Goal: Task Accomplishment & Management: Manage account settings

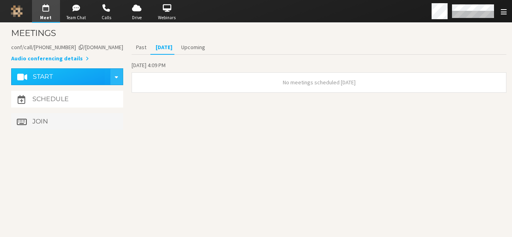
click at [49, 118] on button "Join" at bounding box center [67, 121] width 112 height 17
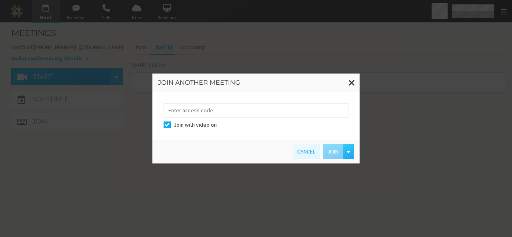
click at [146, 192] on div "Join another meeting Join with video on Cancel Join" at bounding box center [256, 118] width 512 height 237
click at [351, 86] on span at bounding box center [351, 83] width 7 height 10
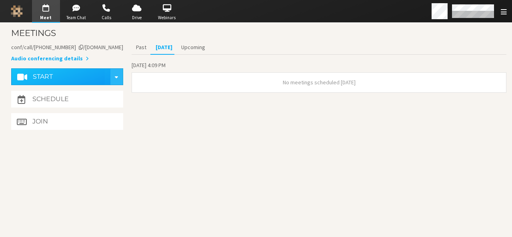
click at [162, 186] on section "Meetings Meeting link iotum.callbridge.rocks/conf/call/9168685 Audio conferenci…" at bounding box center [256, 130] width 512 height 214
click at [34, 121] on h4 "Join" at bounding box center [40, 121] width 16 height 6
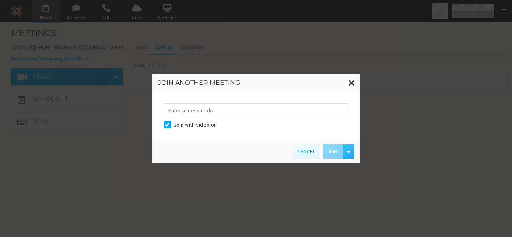
click at [352, 79] on span at bounding box center [351, 83] width 7 height 10
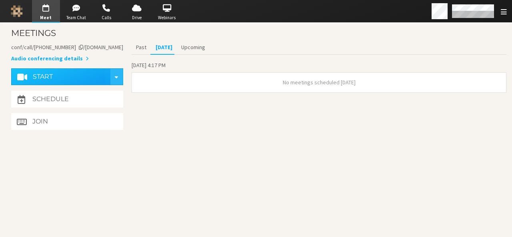
click at [189, 137] on section "Meetings Meeting link iotum.callbridge.rocks/conf/call/9168685 Audio conferenci…" at bounding box center [256, 130] width 512 height 214
click at [66, 78] on button "Start" at bounding box center [61, 76] width 88 height 17
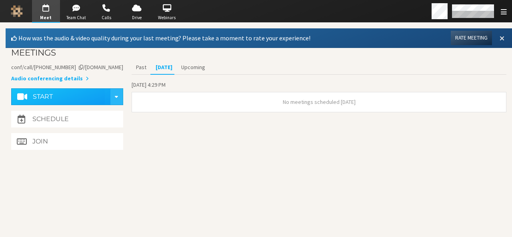
click at [499, 38] on button at bounding box center [502, 38] width 14 height 14
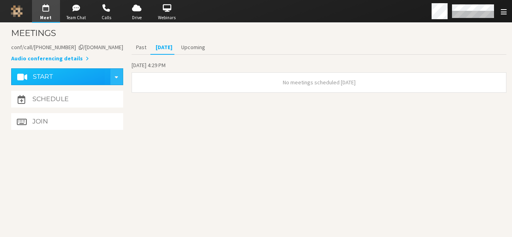
click at [119, 79] on div "Start conference options" at bounding box center [116, 77] width 9 height 12
click at [259, 182] on section "Meetings Meeting link iotum.callbridge.rocks/conf/call/9168685 Audio conferenci…" at bounding box center [256, 130] width 512 height 214
click at [40, 96] on h4 "Schedule" at bounding box center [50, 99] width 36 height 6
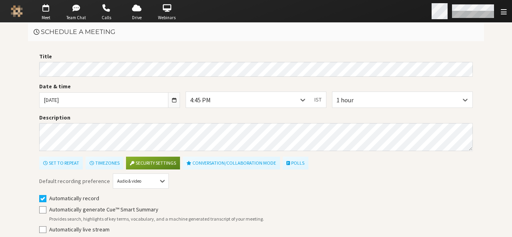
click at [480, 22] on div "Open menu" at bounding box center [470, 11] width 83 height 22
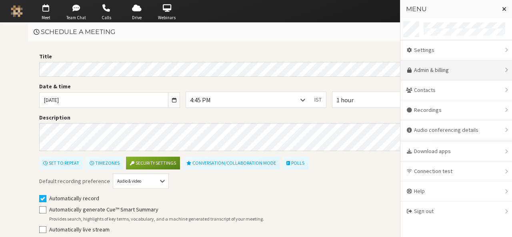
click at [447, 68] on link "Admin & billing" at bounding box center [456, 70] width 112 height 20
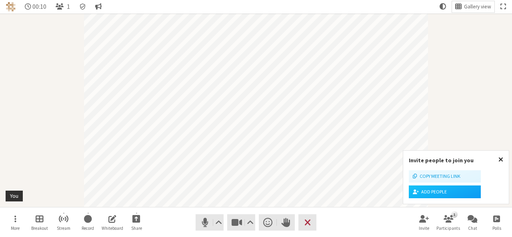
click at [500, 160] on span "Close popover" at bounding box center [500, 159] width 5 height 6
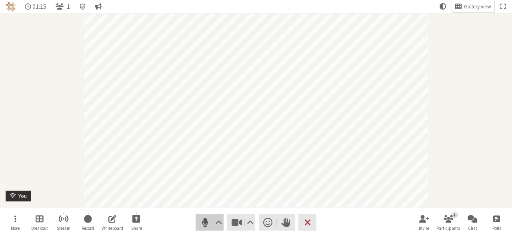
click at [200, 225] on span "Mute (Alt+A)" at bounding box center [205, 222] width 11 height 11
click at [233, 221] on span "Stop video (Alt+V)" at bounding box center [236, 222] width 11 height 11
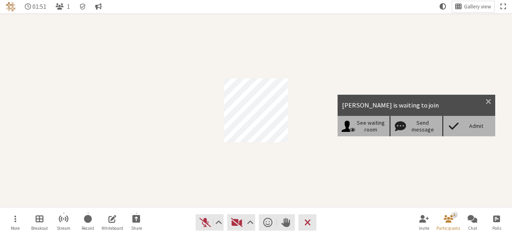
click at [466, 125] on div "Admit" at bounding box center [476, 126] width 31 height 7
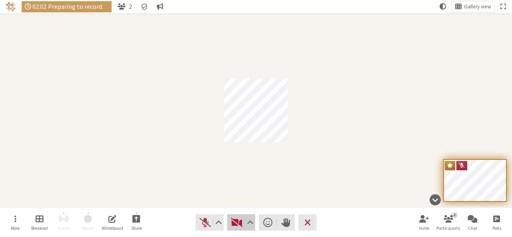
click at [231, 222] on span "Start video (Alt+V)" at bounding box center [236, 222] width 11 height 11
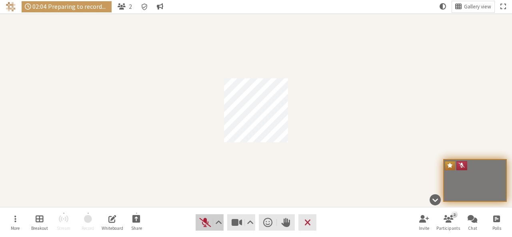
click at [207, 225] on span "Unmute (Alt+A)" at bounding box center [205, 222] width 11 height 11
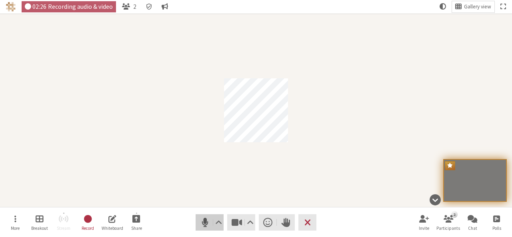
click at [207, 225] on span "Mute (Alt+A)" at bounding box center [205, 222] width 11 height 11
click at [308, 225] on span "End or leave meeting" at bounding box center [307, 222] width 6 height 11
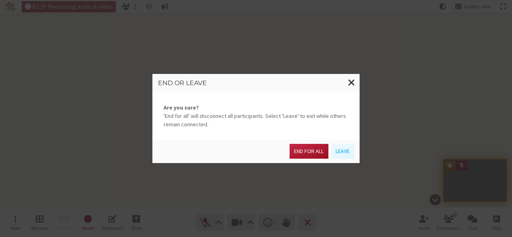
click at [306, 152] on button "End for all" at bounding box center [309, 151] width 38 height 15
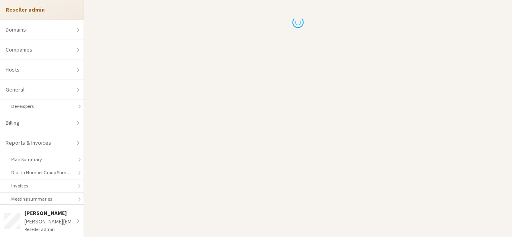
scroll to position [170, 0]
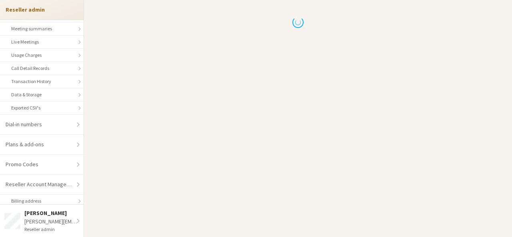
select select "10"
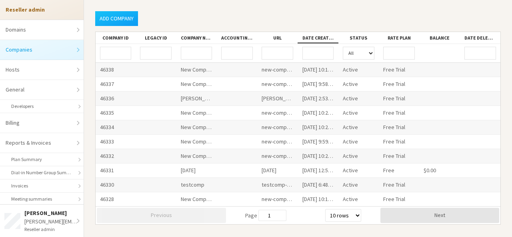
click at [116, 56] on input "Company ID" at bounding box center [115, 53] width 31 height 13
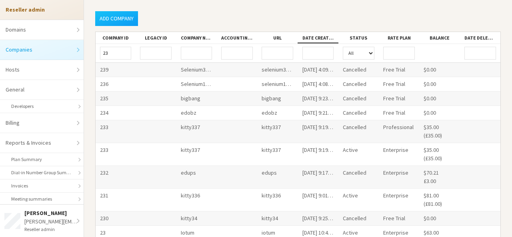
scroll to position [46, 0]
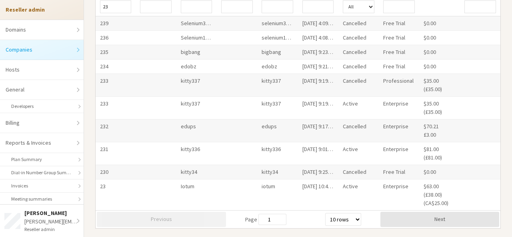
type input "23"
click at [186, 185] on div "Iotum" at bounding box center [196, 195] width 40 height 31
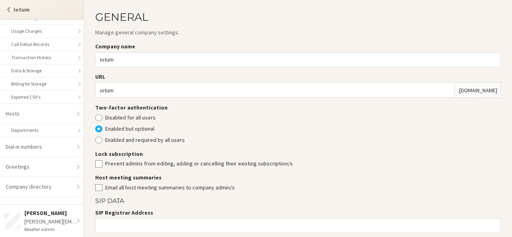
scroll to position [209, 0]
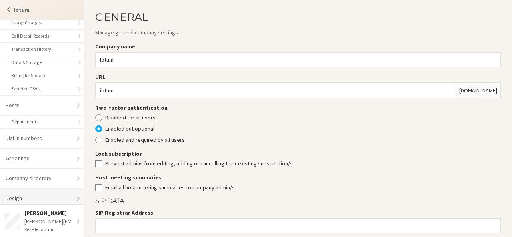
click at [26, 194] on link "Design" at bounding box center [42, 199] width 84 height 20
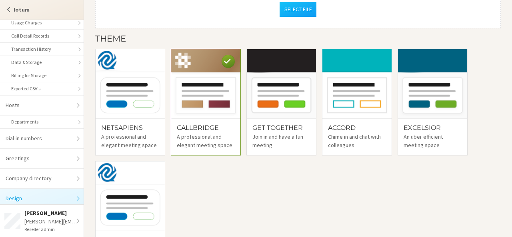
scroll to position [424, 0]
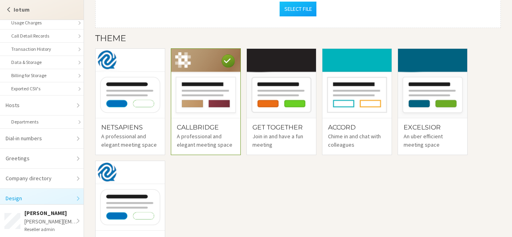
click at [258, 163] on div "NetSapiens A professional and elegant meeting space Callbridge A professional a…" at bounding box center [295, 155] width 411 height 225
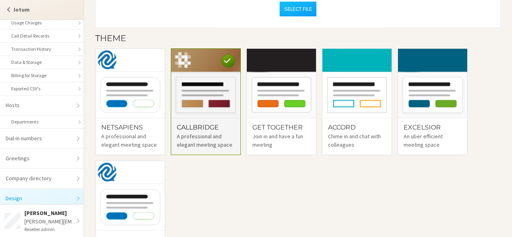
click at [231, 60] on span at bounding box center [228, 60] width 13 height 13
click at [196, 136] on div "A professional and elegant meeting space" at bounding box center [206, 140] width 58 height 17
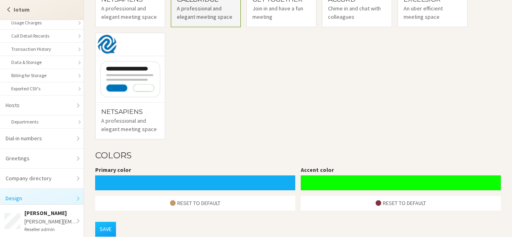
scroll to position [567, 0]
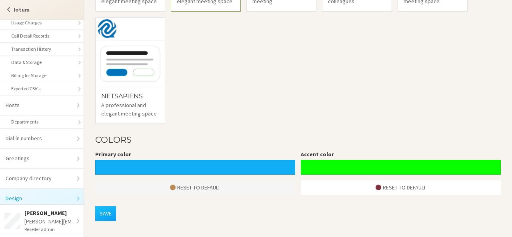
click at [197, 183] on button "Reset to default" at bounding box center [195, 187] width 200 height 15
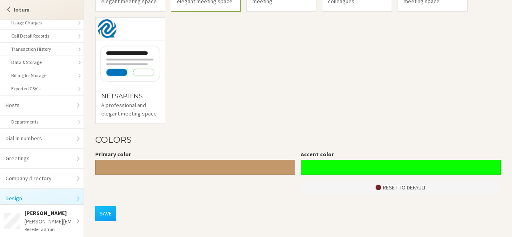
click at [394, 182] on button "Reset to default" at bounding box center [401, 187] width 200 height 15
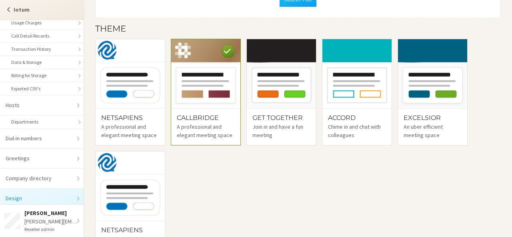
scroll to position [552, 0]
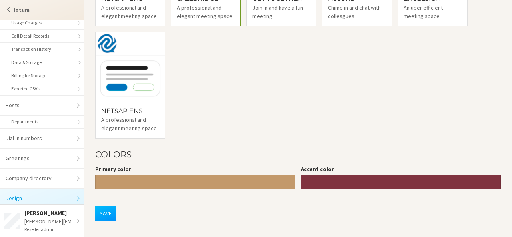
click at [110, 218] on button "Save" at bounding box center [105, 213] width 21 height 15
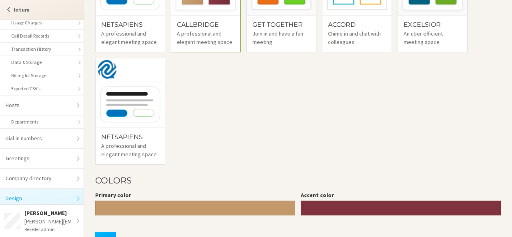
scroll to position [0, 0]
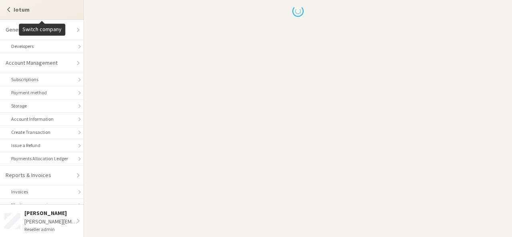
scroll to position [209, 0]
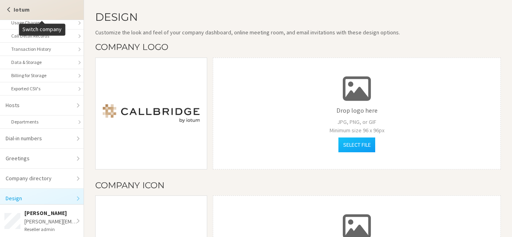
click at [20, 12] on strong "Iotum" at bounding box center [22, 9] width 16 height 7
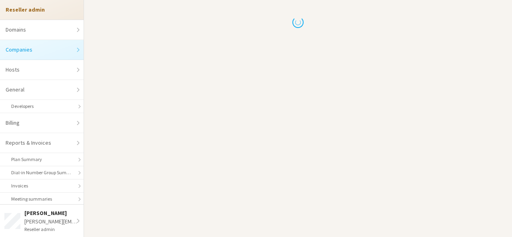
select select "10"
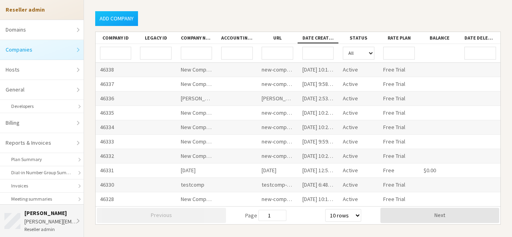
click at [51, 222] on div "[PERSON_NAME][EMAIL_ADDRESS][DOMAIN_NAME]" at bounding box center [51, 222] width 55 height 8
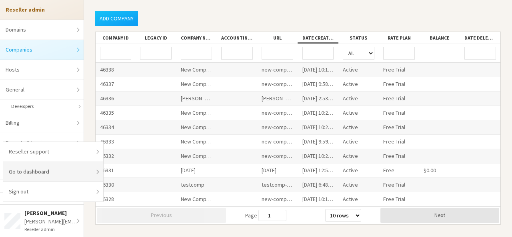
click at [51, 176] on link "Go to dashboard" at bounding box center [53, 172] width 100 height 20
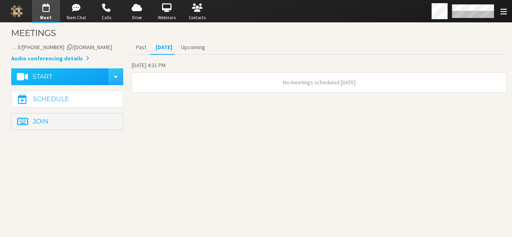
click at [58, 126] on button "Join" at bounding box center [67, 121] width 112 height 17
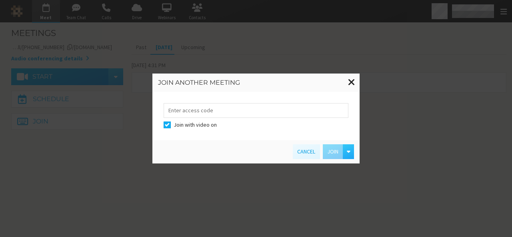
click at [354, 82] on span at bounding box center [351, 83] width 7 height 10
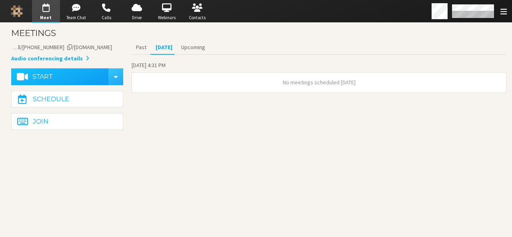
click at [216, 130] on section "Past Today Upcoming Tuesday, October 14, 4:31 PM No meetings scheduled today" at bounding box center [319, 86] width 375 height 92
click at [105, 94] on button "Schedule" at bounding box center [67, 99] width 112 height 17
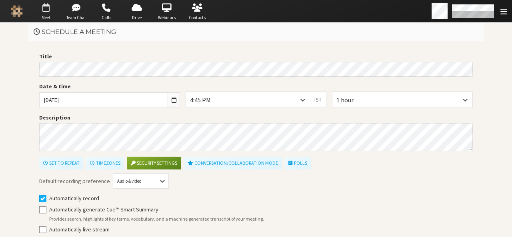
click at [48, 19] on span "Meet" at bounding box center [46, 17] width 28 height 7
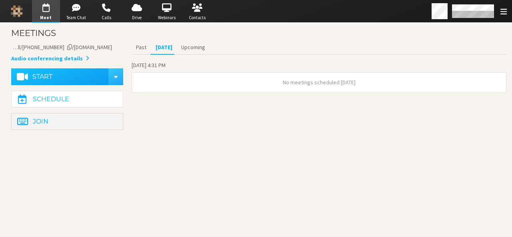
click at [71, 126] on button "Join" at bounding box center [67, 121] width 112 height 17
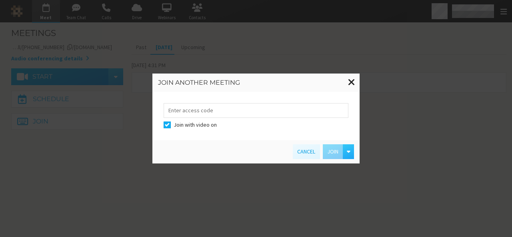
click at [354, 80] on span at bounding box center [351, 83] width 7 height 10
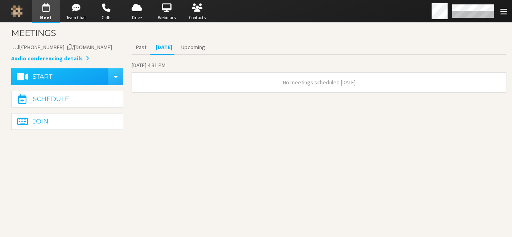
click at [188, 143] on section "Meetings Meeting link iotum.callbridge.rocks/conf/call/9168685 Audio conferenci…" at bounding box center [256, 130] width 512 height 214
click at [189, 48] on button "Upcoming" at bounding box center [193, 47] width 33 height 14
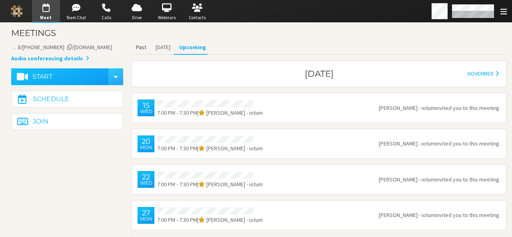
click at [144, 45] on button "Past" at bounding box center [141, 47] width 19 height 14
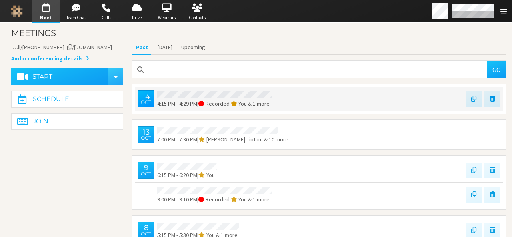
click at [178, 98] on div "4:15 PM - 4:29 PM | Recorded | You & 1 more" at bounding box center [214, 99] width 120 height 18
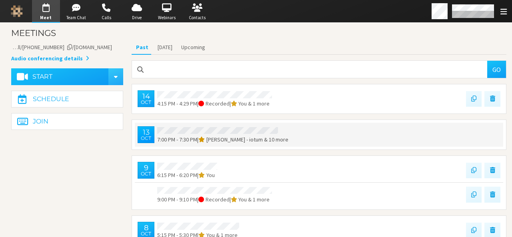
click at [184, 124] on div "13 Oct 7:00 PM - 7:30 PM | Sara Atteby - iotum & 10 more" at bounding box center [319, 135] width 368 height 24
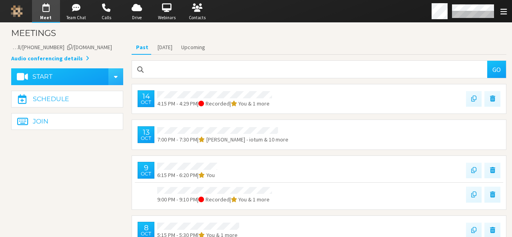
click at [57, 78] on button "Start" at bounding box center [60, 76] width 98 height 17
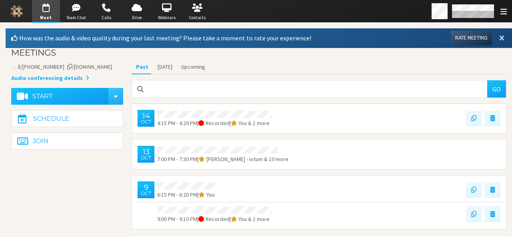
click at [499, 36] on span at bounding box center [501, 37] width 5 height 7
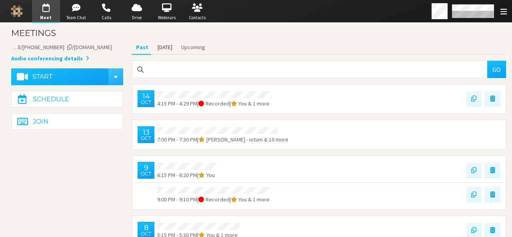
click at [166, 48] on button "Today" at bounding box center [165, 47] width 24 height 14
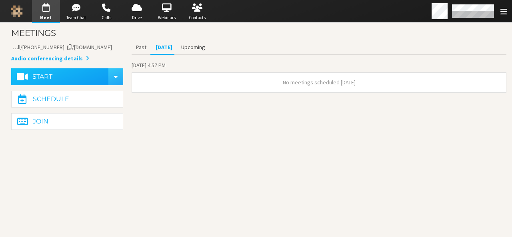
click at [199, 51] on button "Upcoming" at bounding box center [193, 47] width 33 height 14
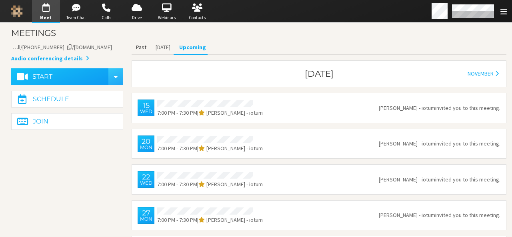
click at [143, 42] on button "Past" at bounding box center [141, 47] width 19 height 14
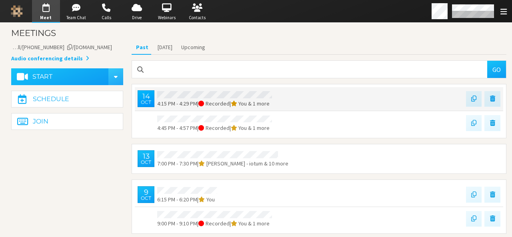
click at [170, 87] on div "14 Oct 4:15 PM - 4:29 PM | Recorded | You & 1 more" at bounding box center [319, 99] width 368 height 24
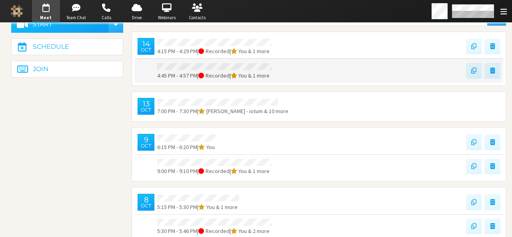
scroll to position [58, 0]
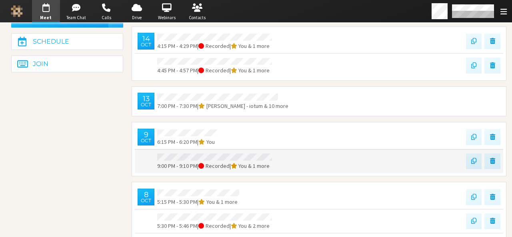
click at [181, 165] on span "9:00 PM - 9:10 PM" at bounding box center [177, 165] width 40 height 7
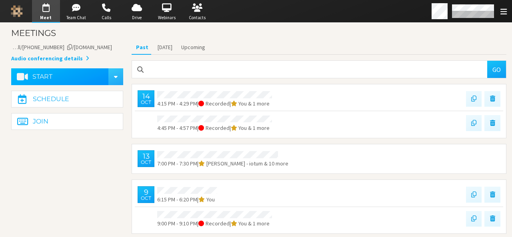
click at [57, 71] on button "Start" at bounding box center [60, 76] width 98 height 17
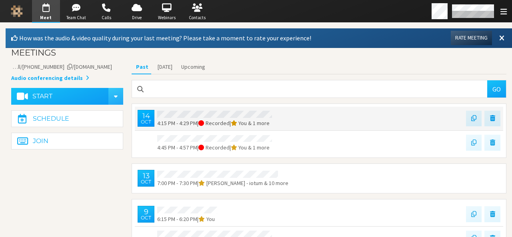
drag, startPoint x: 394, startPoint y: 117, endPoint x: 389, endPoint y: 108, distance: 10.6
click at [389, 108] on div "14 Oct 4:15 PM - 4:29 PM | Recorded | You & 1 more" at bounding box center [319, 119] width 368 height 24
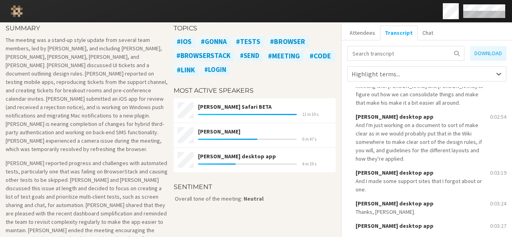
scroll to position [496, 0]
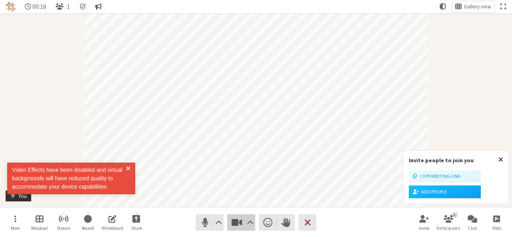
click at [234, 228] on span "Stop video (Alt+V)" at bounding box center [236, 222] width 11 height 11
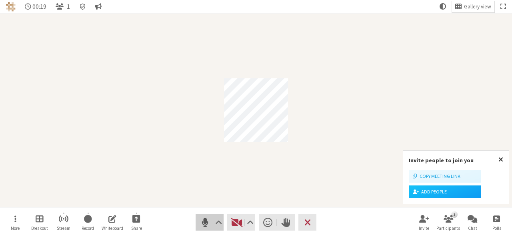
click at [206, 223] on span "Mute (Alt+A)" at bounding box center [205, 222] width 11 height 11
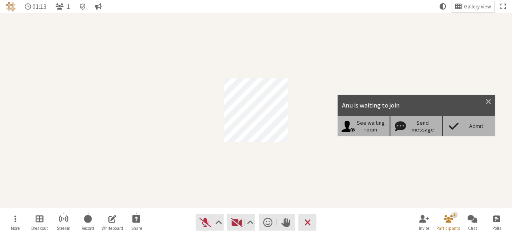
click at [456, 132] on span at bounding box center [454, 126] width 14 height 11
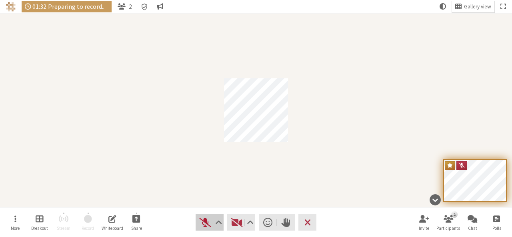
click at [205, 222] on span "Unmute (Alt+A)" at bounding box center [205, 222] width 11 height 11
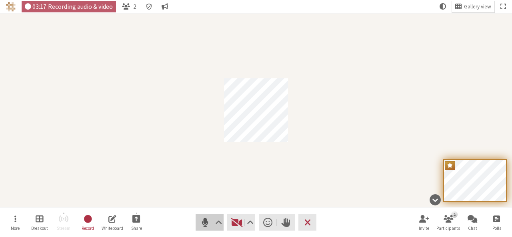
click at [208, 218] on span "Mute (Alt+A)" at bounding box center [205, 222] width 11 height 11
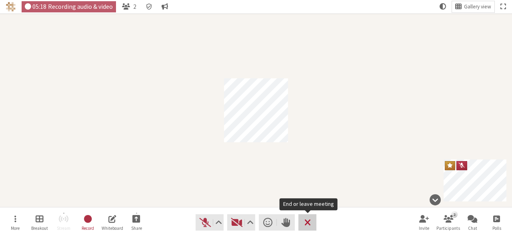
click at [310, 218] on span "End or leave meeting" at bounding box center [307, 222] width 6 height 11
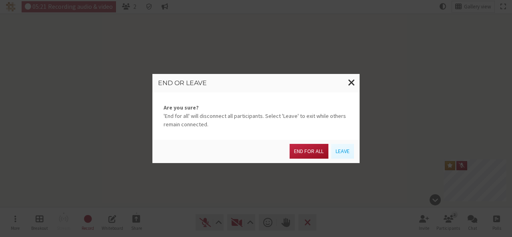
click at [310, 148] on button "End for all" at bounding box center [309, 151] width 38 height 15
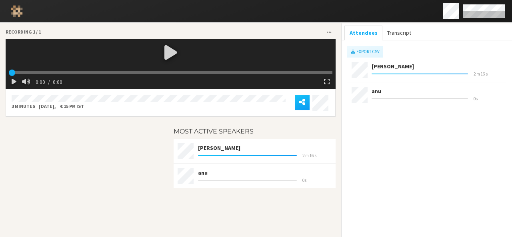
click at [404, 30] on button "Transcript" at bounding box center [399, 33] width 34 height 15
click at [396, 31] on button "Transcript" at bounding box center [399, 33] width 34 height 15
click at [383, 33] on button "Transcript" at bounding box center [399, 33] width 34 height 15
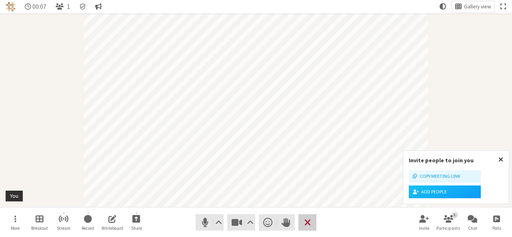
click at [302, 221] on button "Leave" at bounding box center [307, 222] width 18 height 16
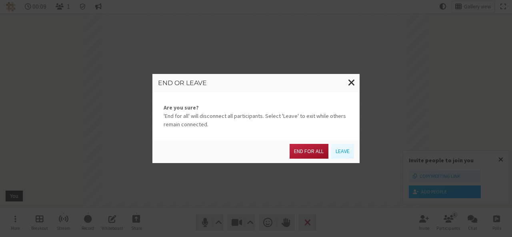
click at [302, 146] on button "End for all" at bounding box center [309, 151] width 38 height 15
